Goal: Task Accomplishment & Management: Manage account settings

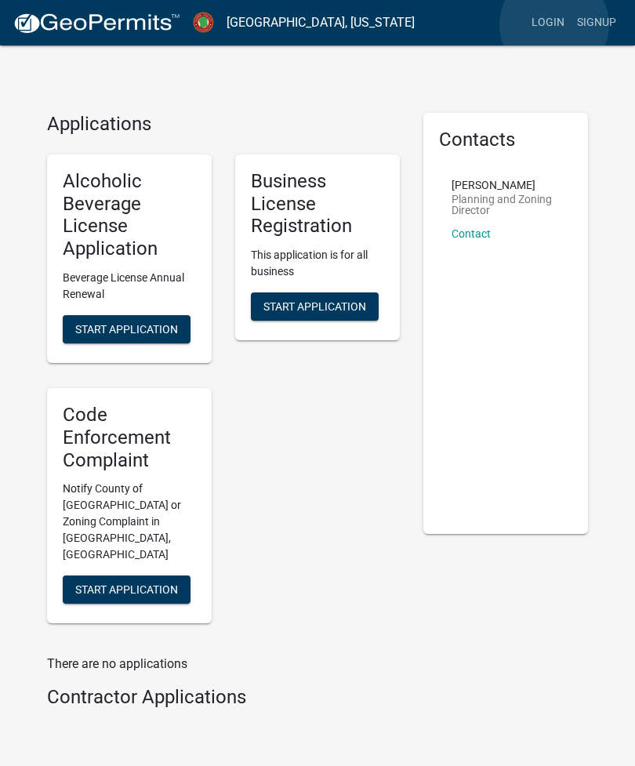
click at [554, 26] on link "Login" at bounding box center [547, 23] width 45 height 30
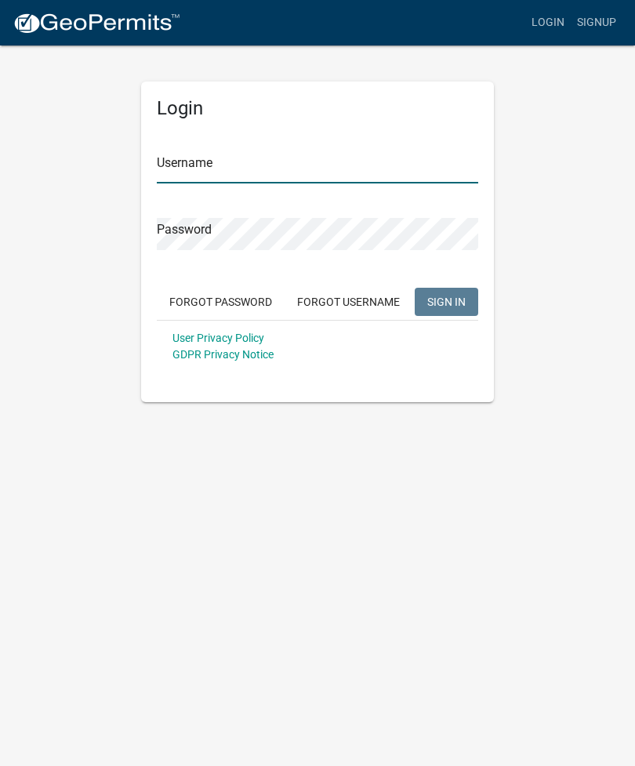
click at [268, 163] on input "Username" at bounding box center [318, 167] width 322 height 32
type input "jaravenel228"
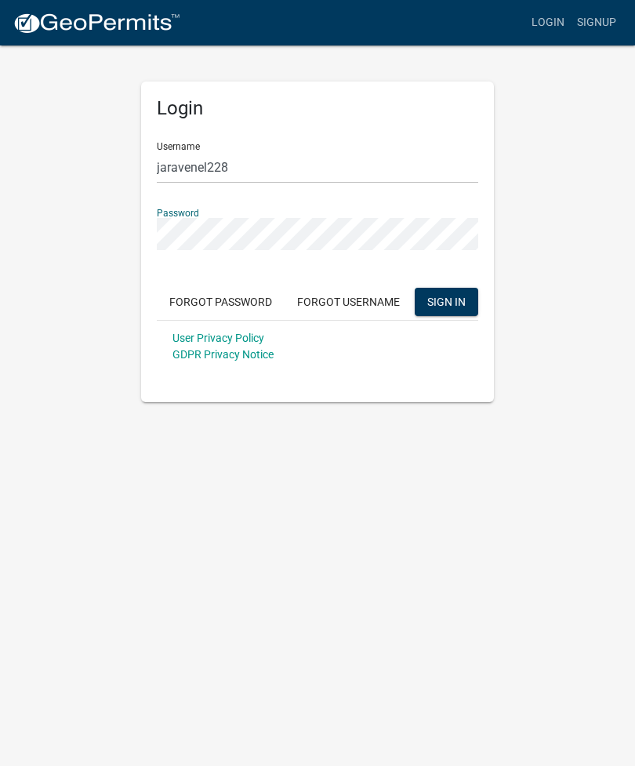
click at [456, 300] on span "SIGN IN" at bounding box center [446, 301] width 38 height 13
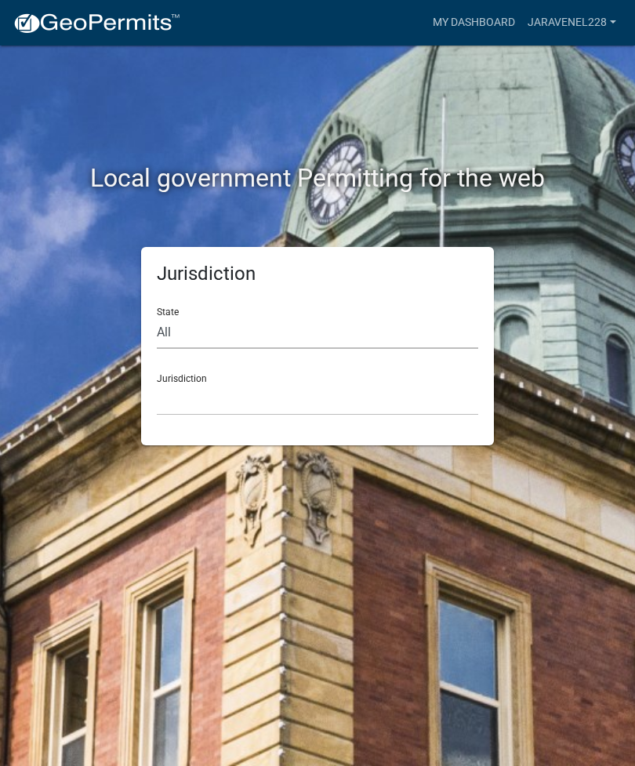
click at [180, 332] on select "All [US_STATE] [US_STATE] [US_STATE] [US_STATE] [US_STATE] [US_STATE] [US_STATE…" at bounding box center [318, 333] width 322 height 32
select select "[US_STATE]"
click at [355, 390] on select "[GEOGRAPHIC_DATA], [US_STATE][PERSON_NAME][GEOGRAPHIC_DATA], [US_STATE][PERSON_…" at bounding box center [318, 399] width 322 height 32
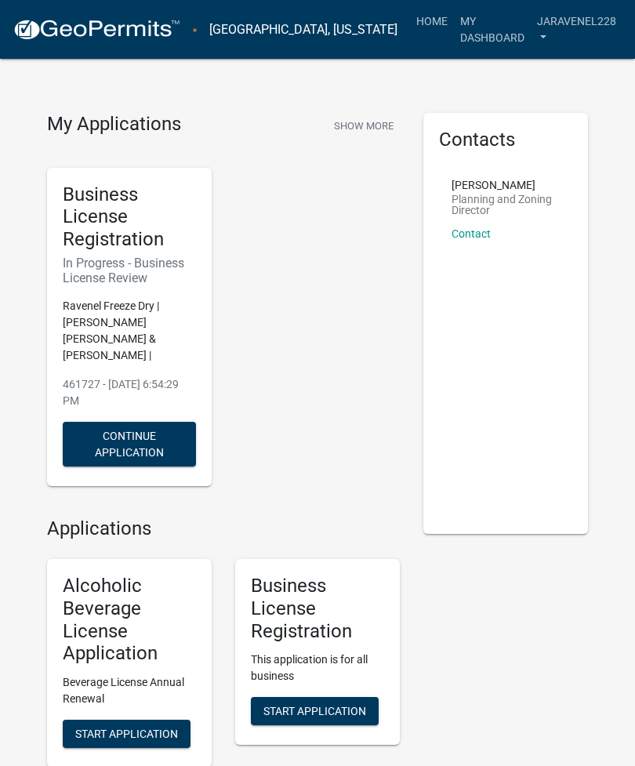
click at [607, 27] on link "jaravenel228" at bounding box center [577, 29] width 92 height 46
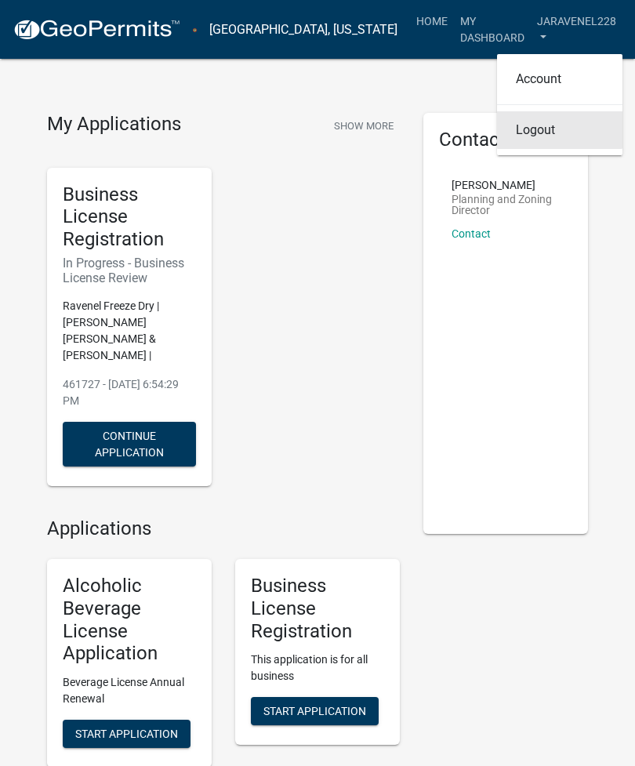
click at [564, 117] on link "Logout" at bounding box center [559, 130] width 125 height 38
